Goal: Task Accomplishment & Management: Use online tool/utility

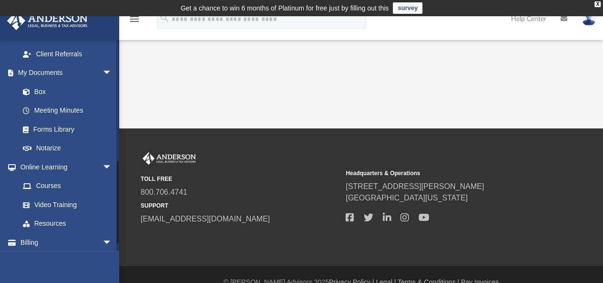
scroll to position [304, 0]
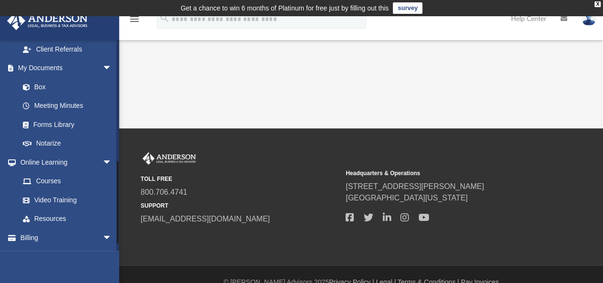
drag, startPoint x: 117, startPoint y: 173, endPoint x: 116, endPoint y: 203, distance: 29.6
click at [116, 203] on div at bounding box center [117, 145] width 3 height 211
click at [41, 83] on link "Box" at bounding box center [69, 86] width 113 height 19
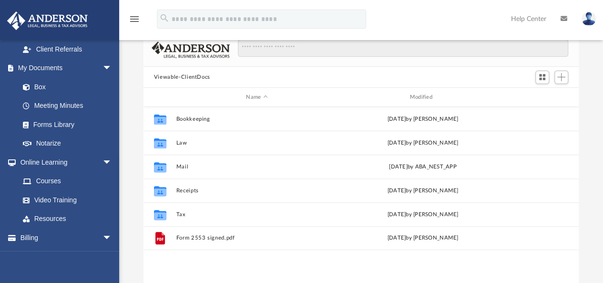
scroll to position [71, 0]
click at [560, 77] on span "Add" at bounding box center [561, 76] width 8 height 8
click at [538, 95] on li "Upload" at bounding box center [548, 96] width 31 height 10
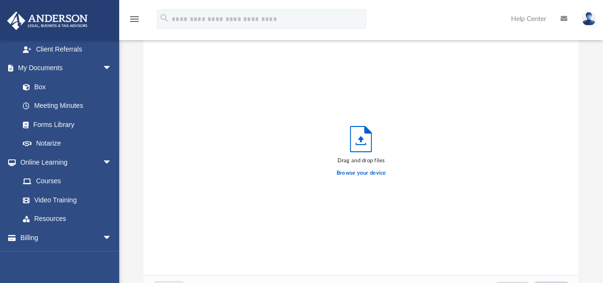
scroll to position [235, 428]
click at [370, 171] on label "Browse your device" at bounding box center [362, 173] width 50 height 9
click at [0, 0] on input "Browse your device" at bounding box center [0, 0] width 0 height 0
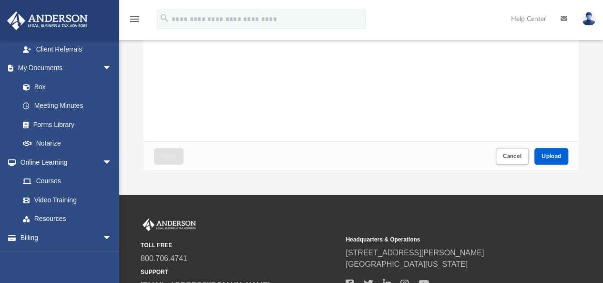
scroll to position [206, 0]
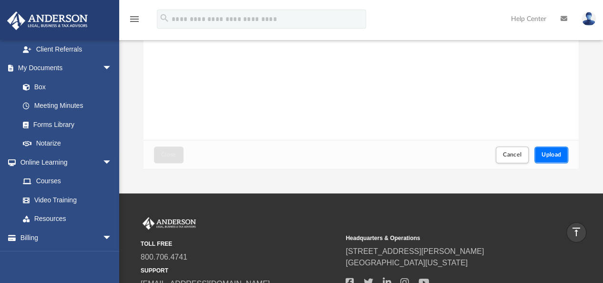
click at [551, 156] on span "Upload" at bounding box center [552, 155] width 20 height 6
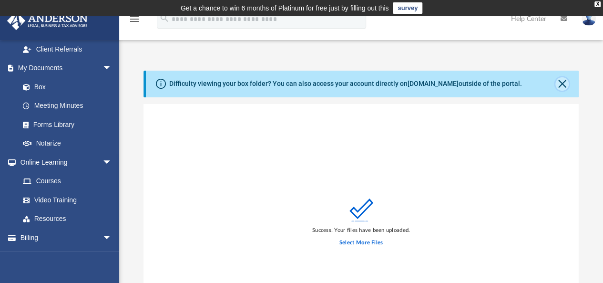
click at [565, 84] on button "Close" at bounding box center [562, 83] width 13 height 13
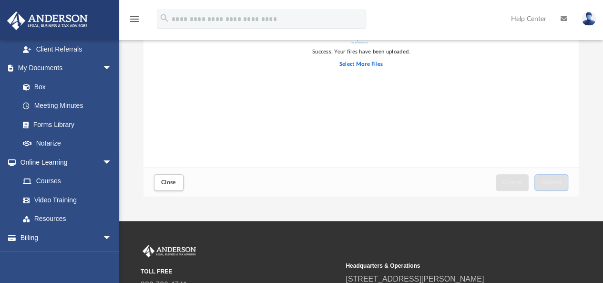
scroll to position [146, 0]
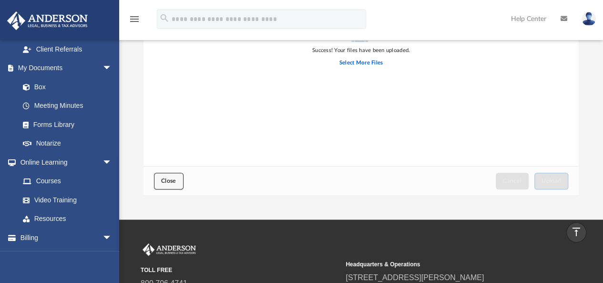
click at [170, 178] on span "Close" at bounding box center [168, 181] width 15 height 6
